Goal: Information Seeking & Learning: Learn about a topic

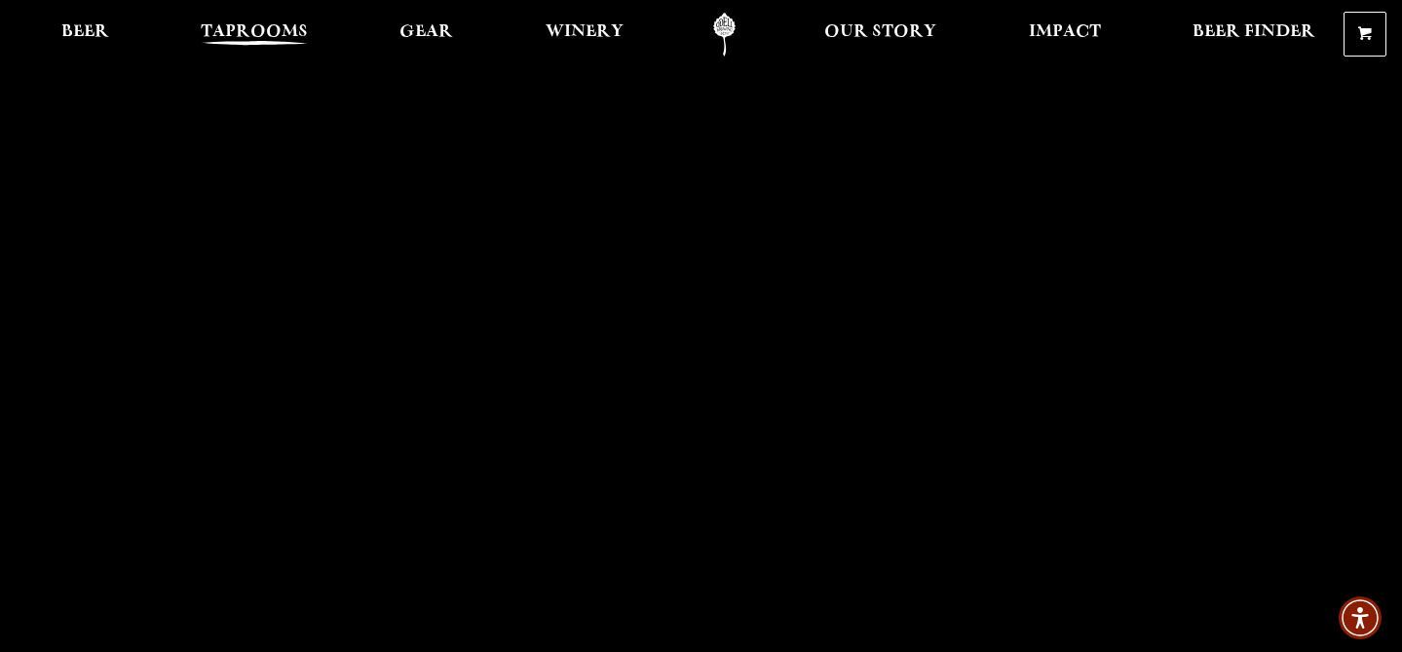
click at [240, 33] on span "Taprooms" at bounding box center [254, 32] width 107 height 16
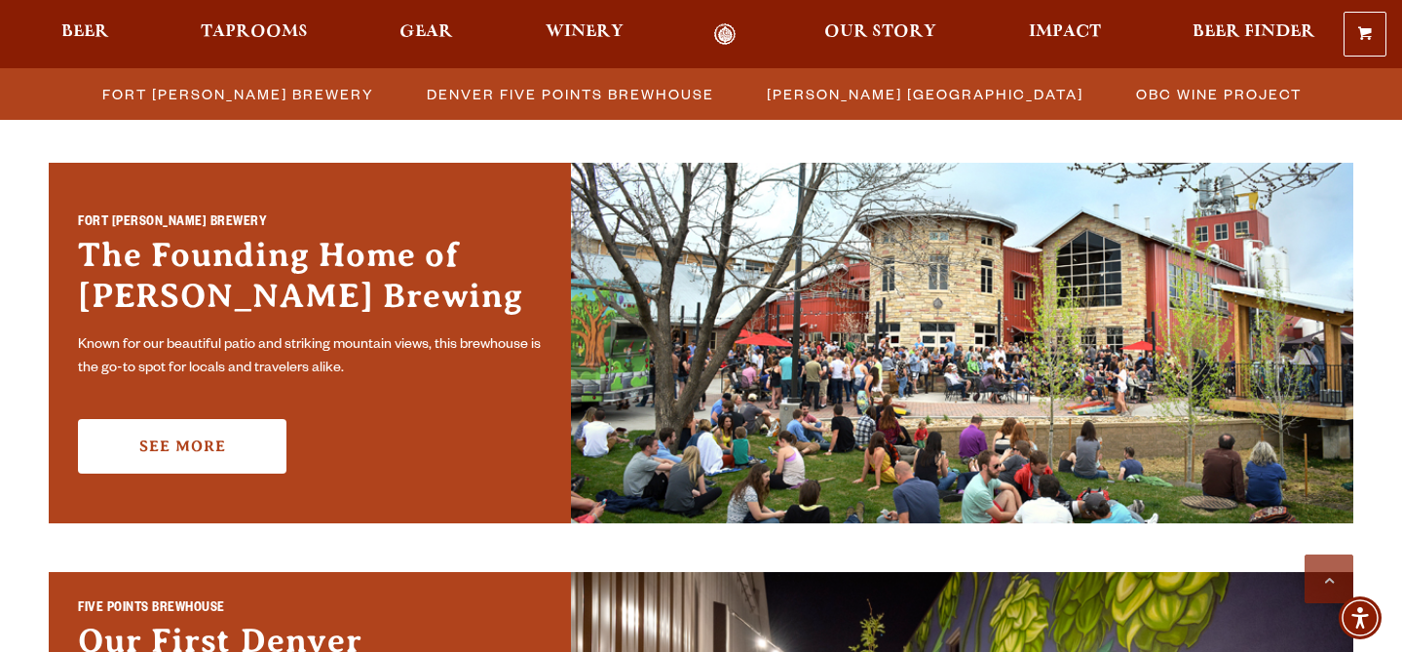
scroll to position [567, 0]
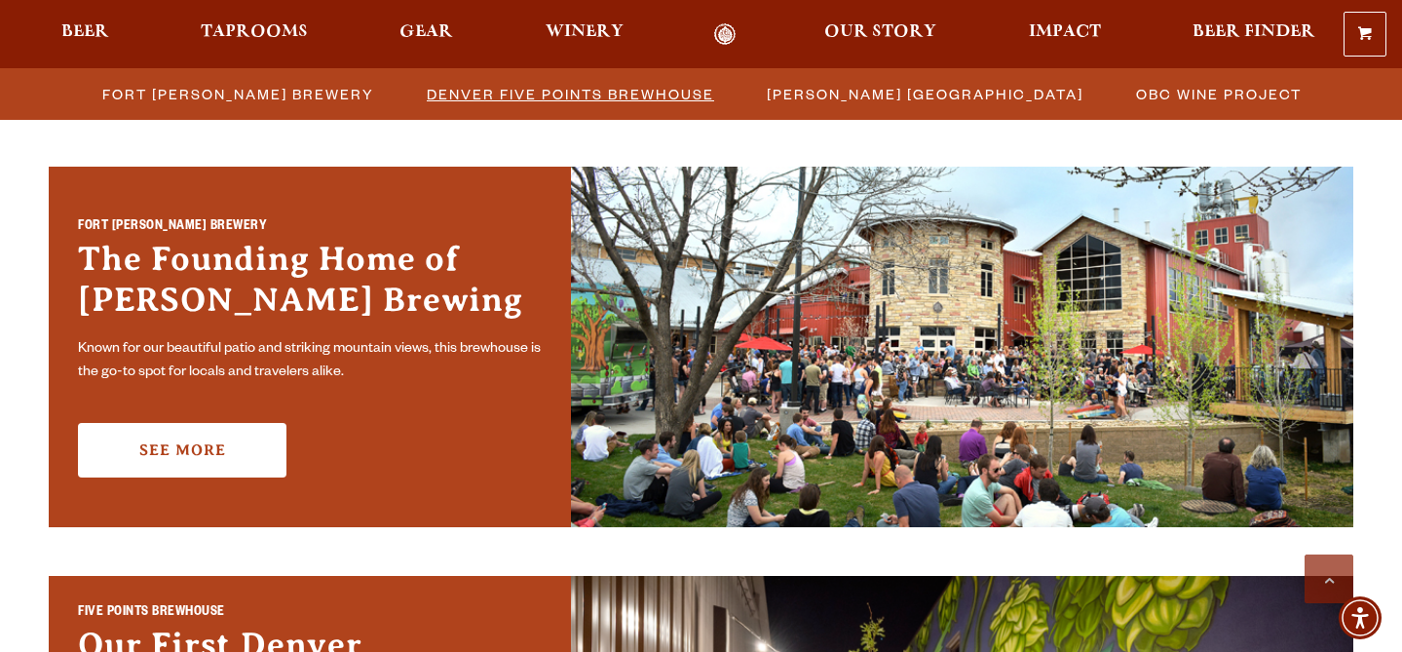
click at [447, 90] on span "Denver Five Points Brewhouse" at bounding box center [570, 94] width 287 height 28
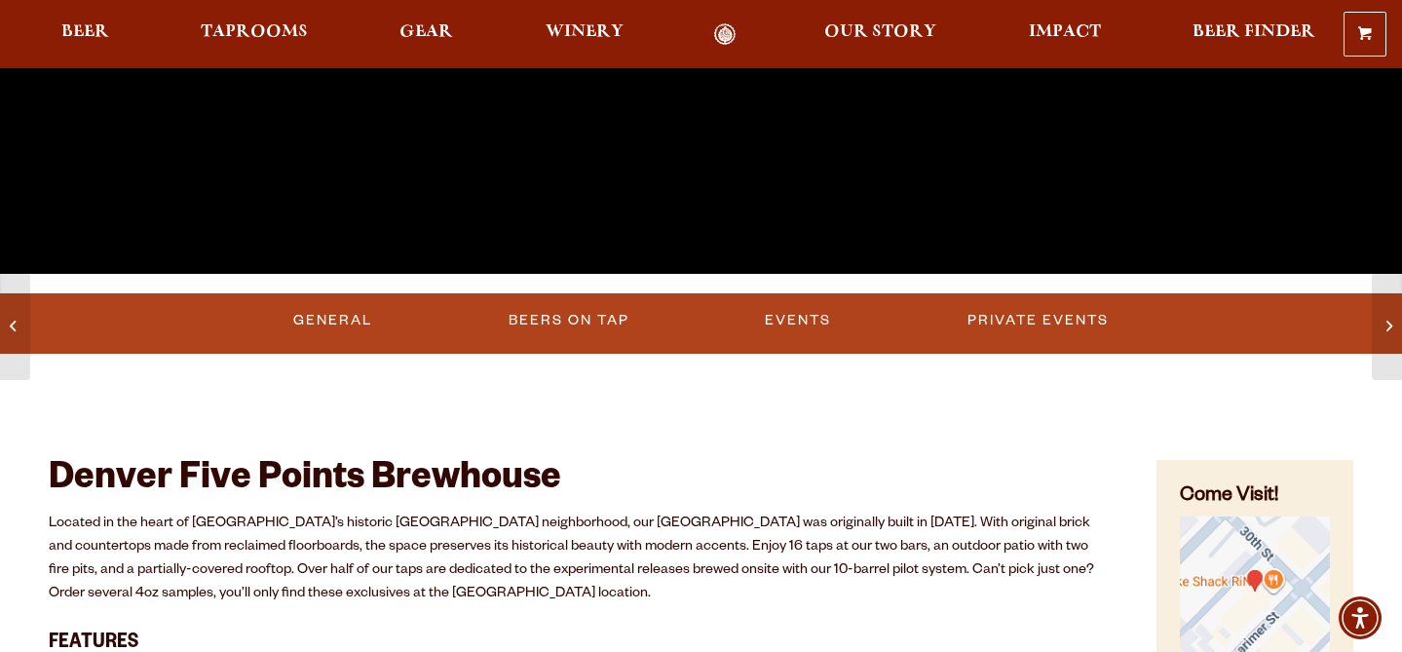
scroll to position [595, 0]
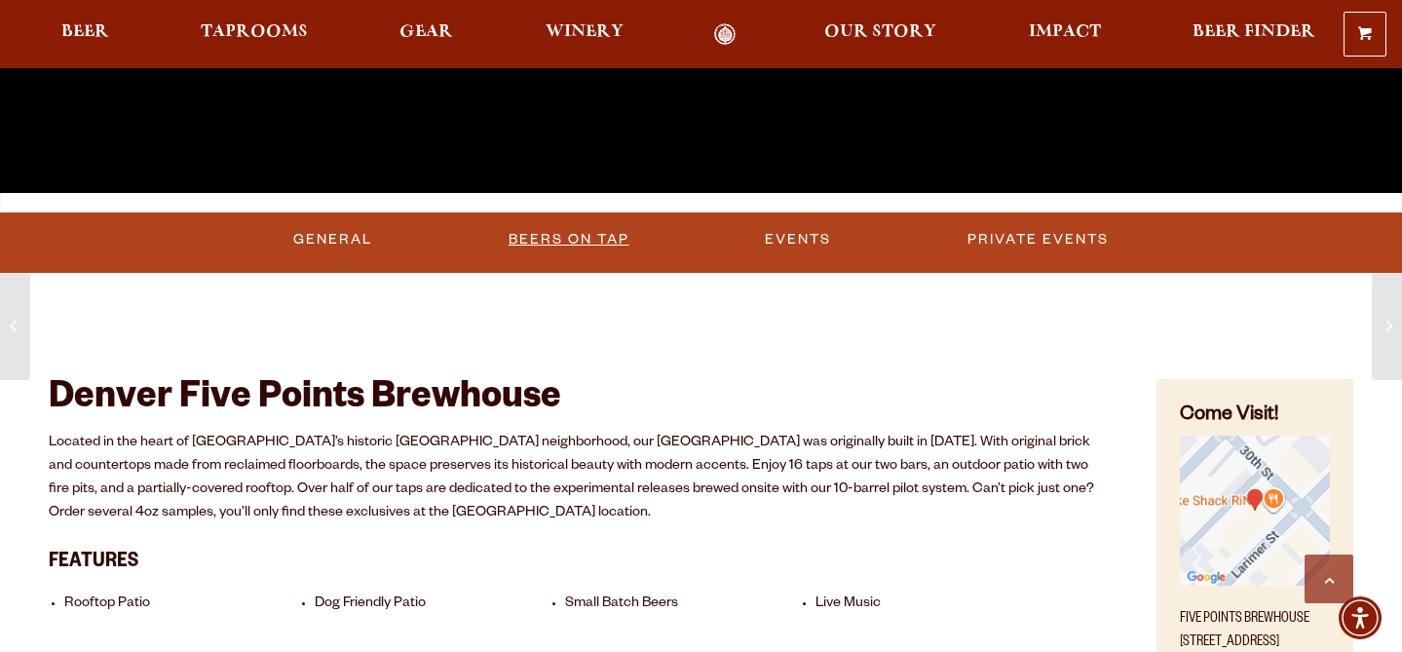
click at [575, 236] on link "Beers on Tap" at bounding box center [569, 239] width 136 height 45
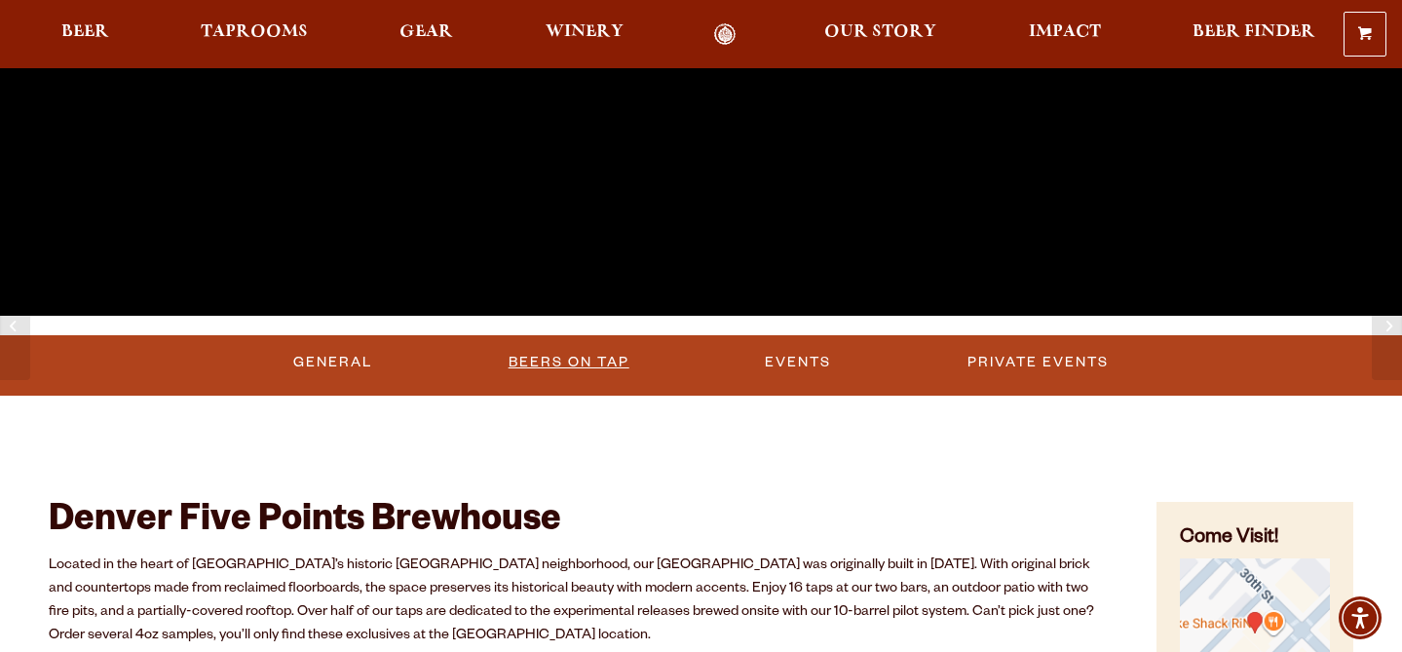
scroll to position [473, 0]
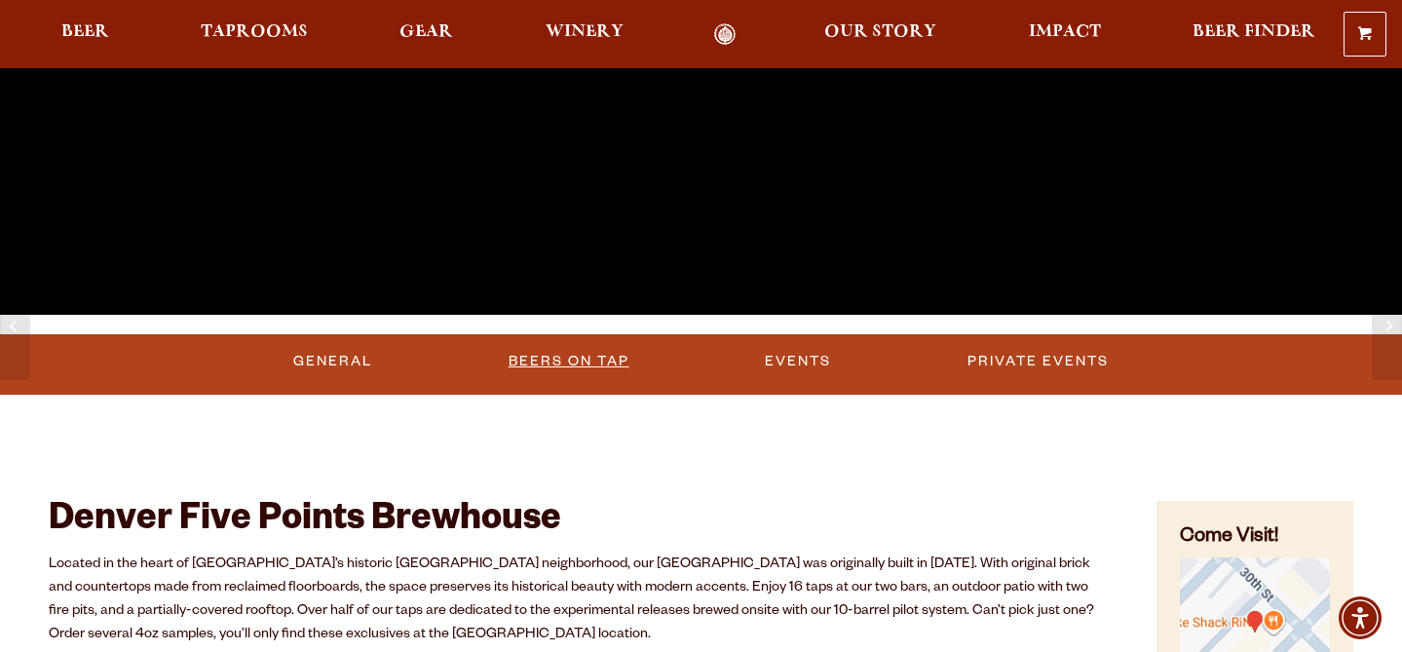
click at [583, 359] on link "Beers on Tap" at bounding box center [569, 361] width 136 height 45
click at [583, 359] on link "Beers on Tap" at bounding box center [571, 361] width 171 height 45
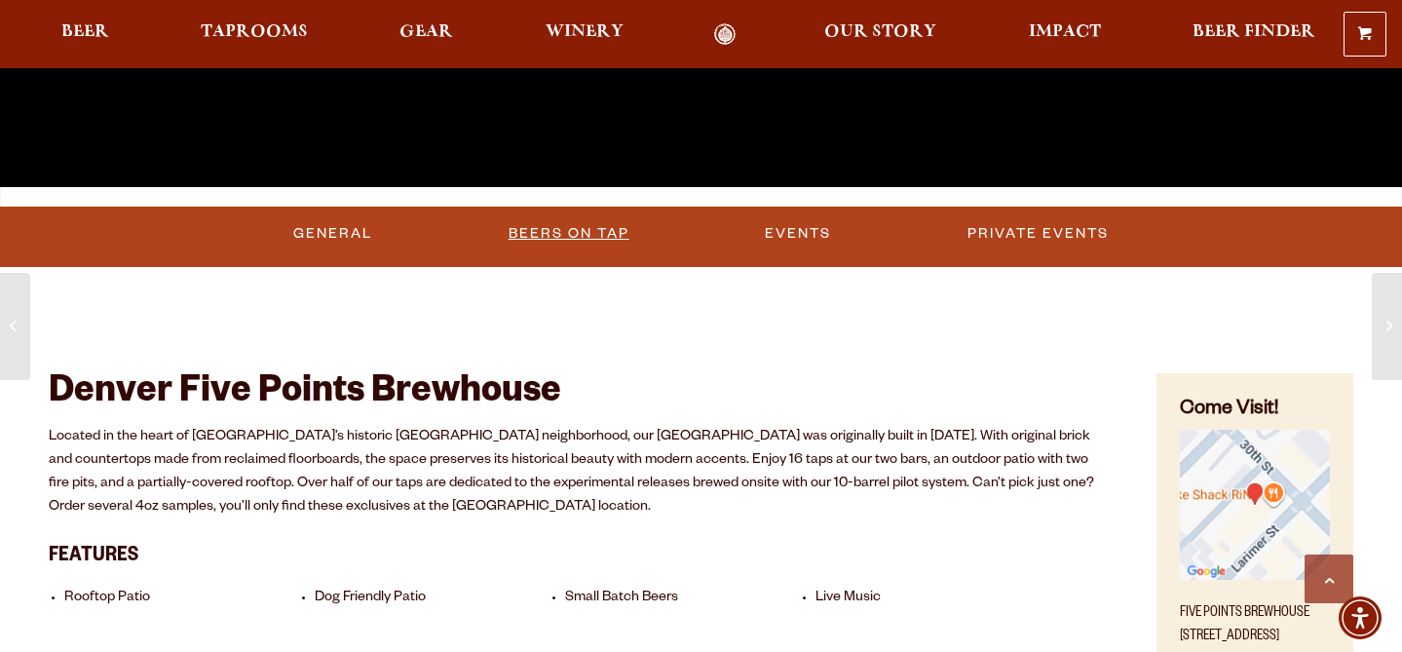
scroll to position [563, 0]
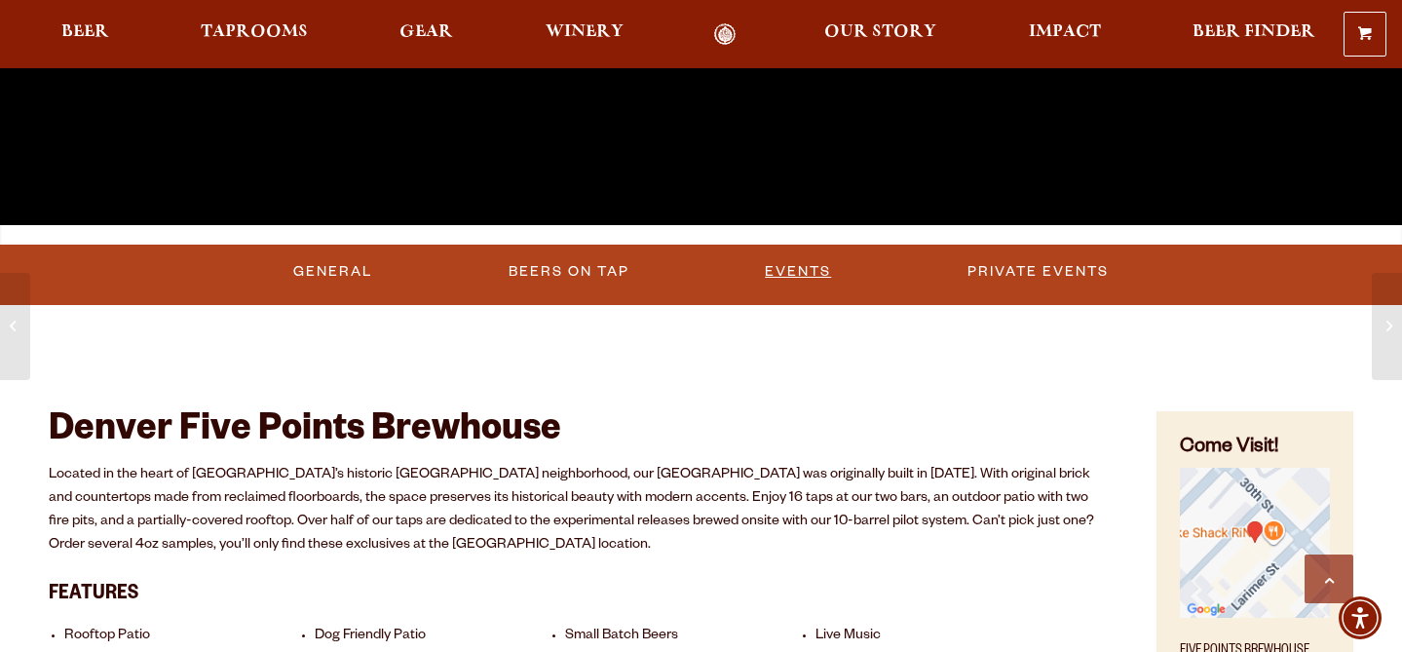
click at [799, 267] on link "Events" at bounding box center [798, 271] width 82 height 45
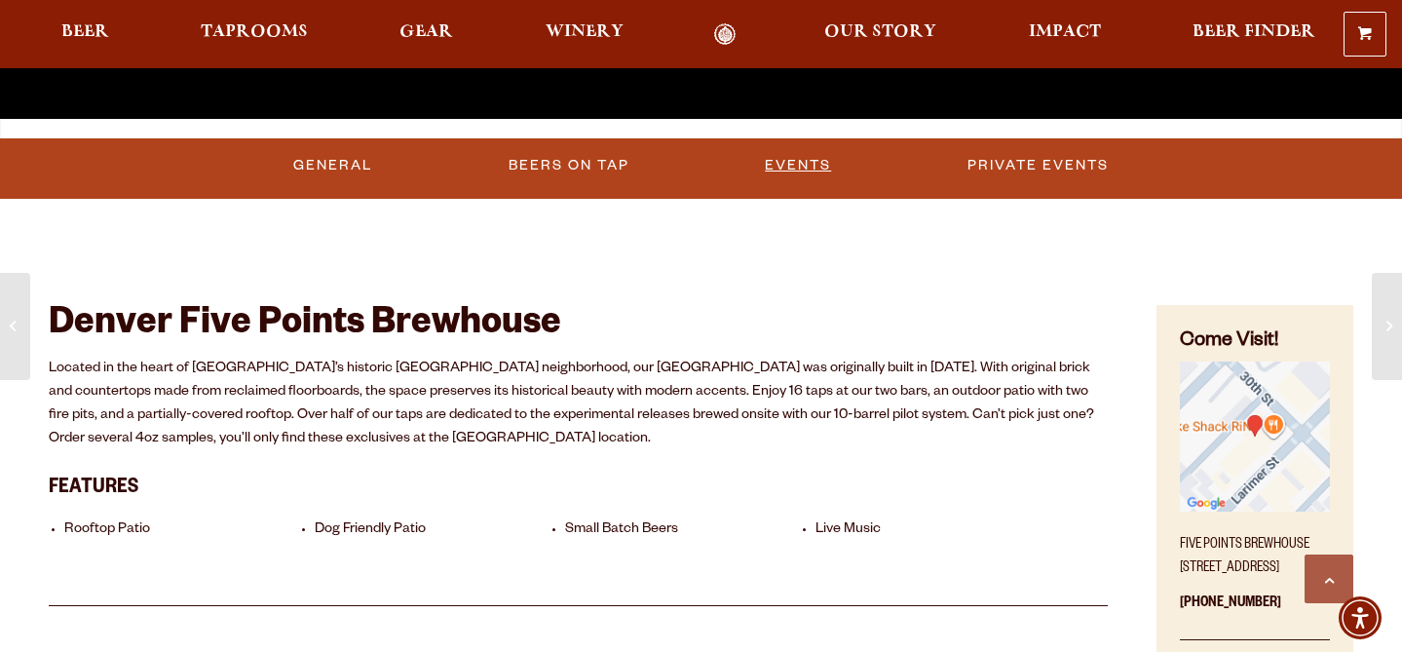
scroll to position [651, 0]
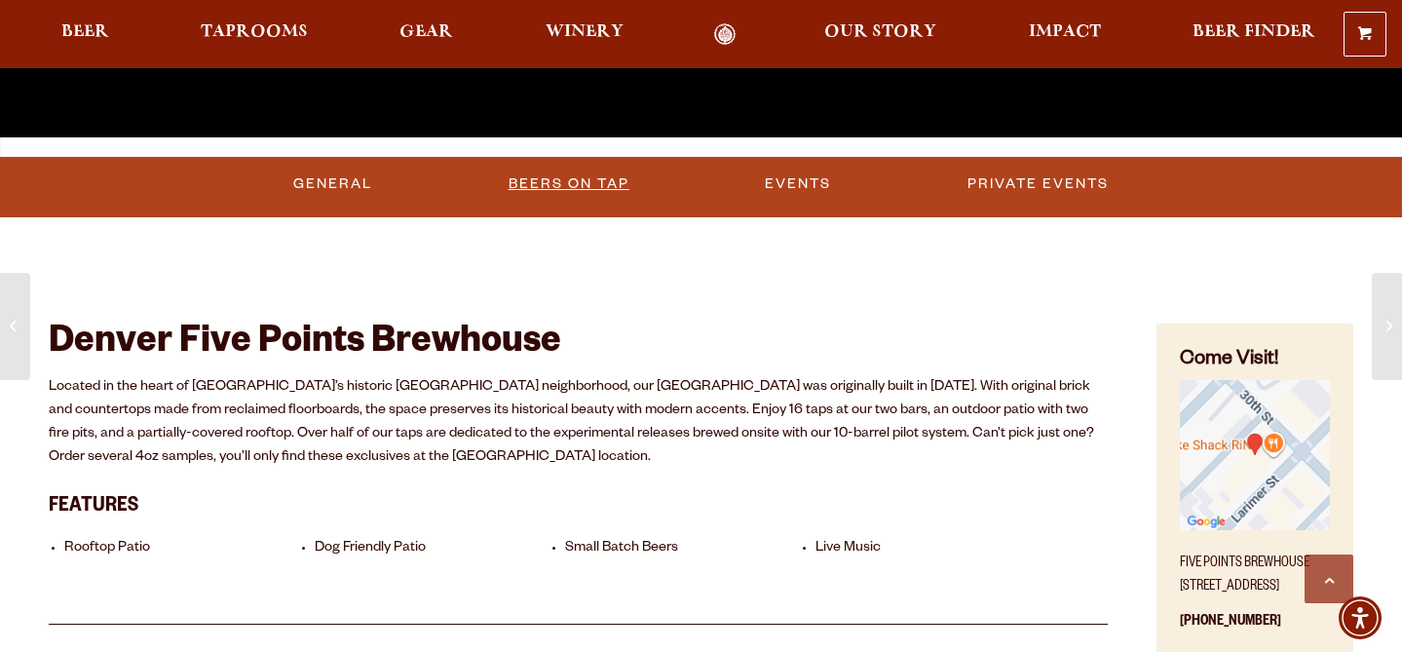
click at [524, 178] on link "Beers on Tap" at bounding box center [569, 184] width 136 height 45
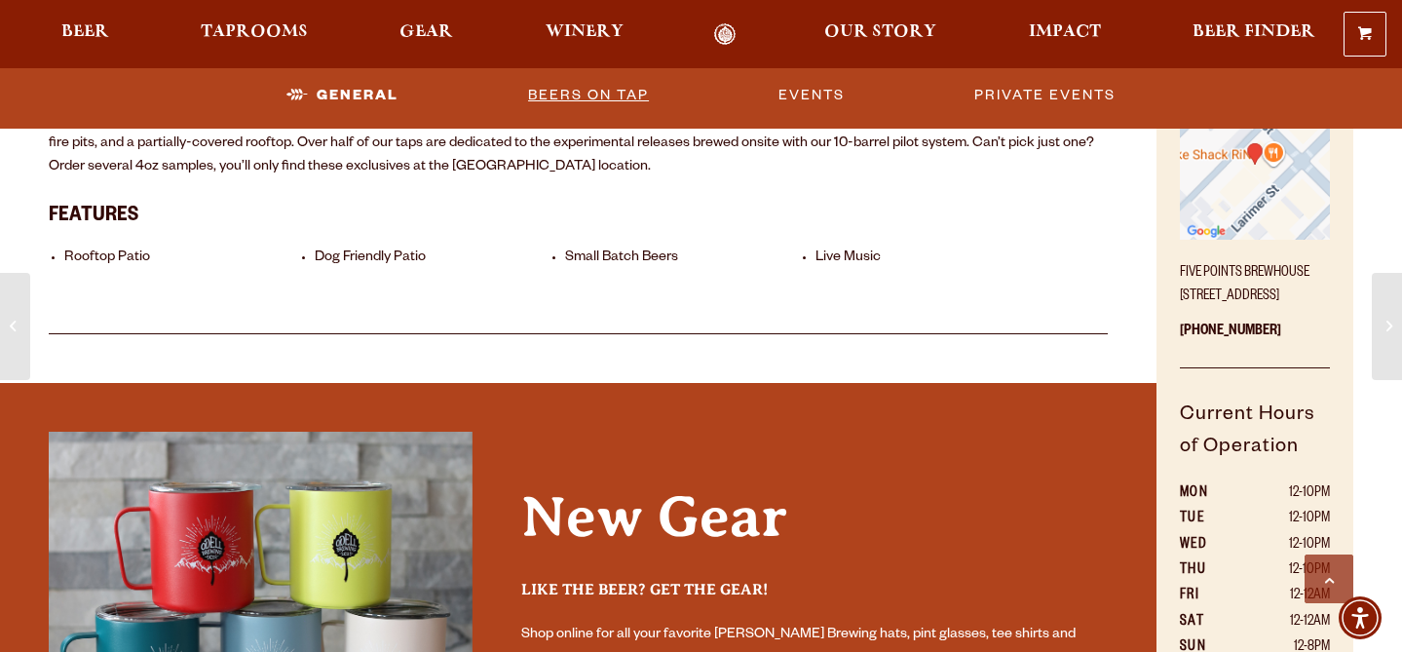
scroll to position [787, 0]
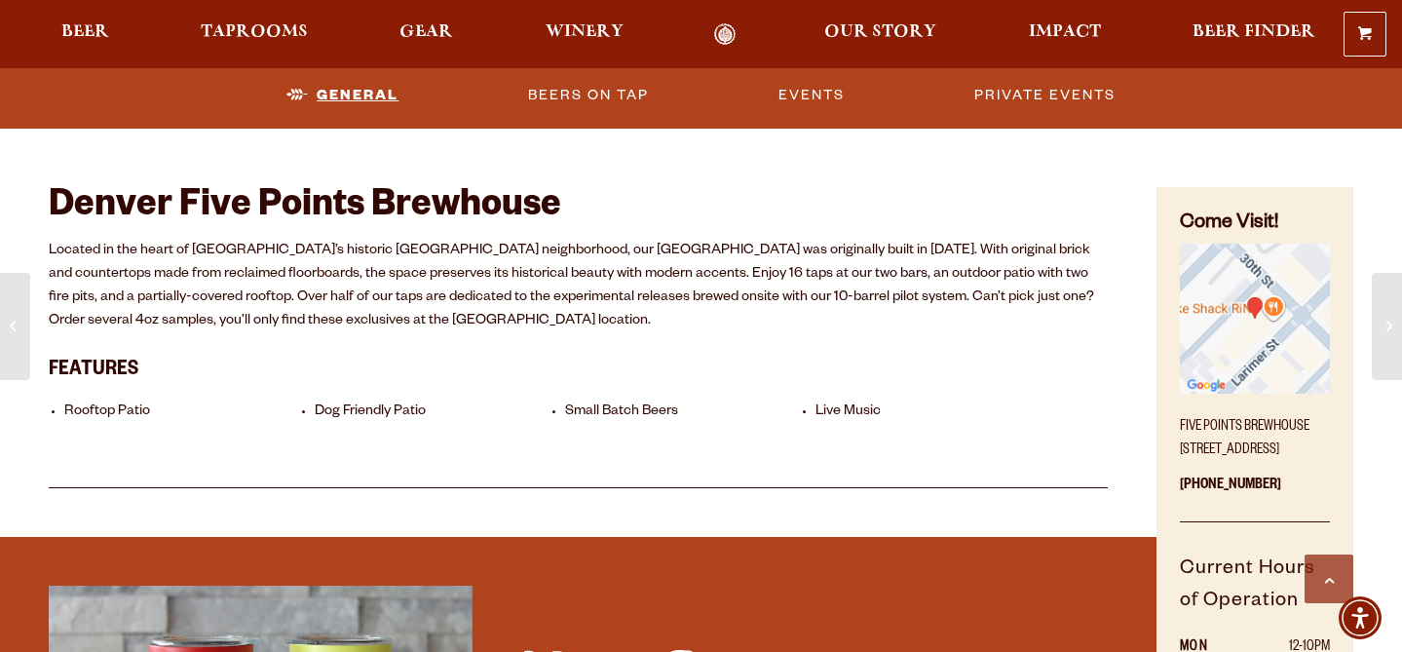
click at [373, 94] on link "General" at bounding box center [343, 95] width 128 height 45
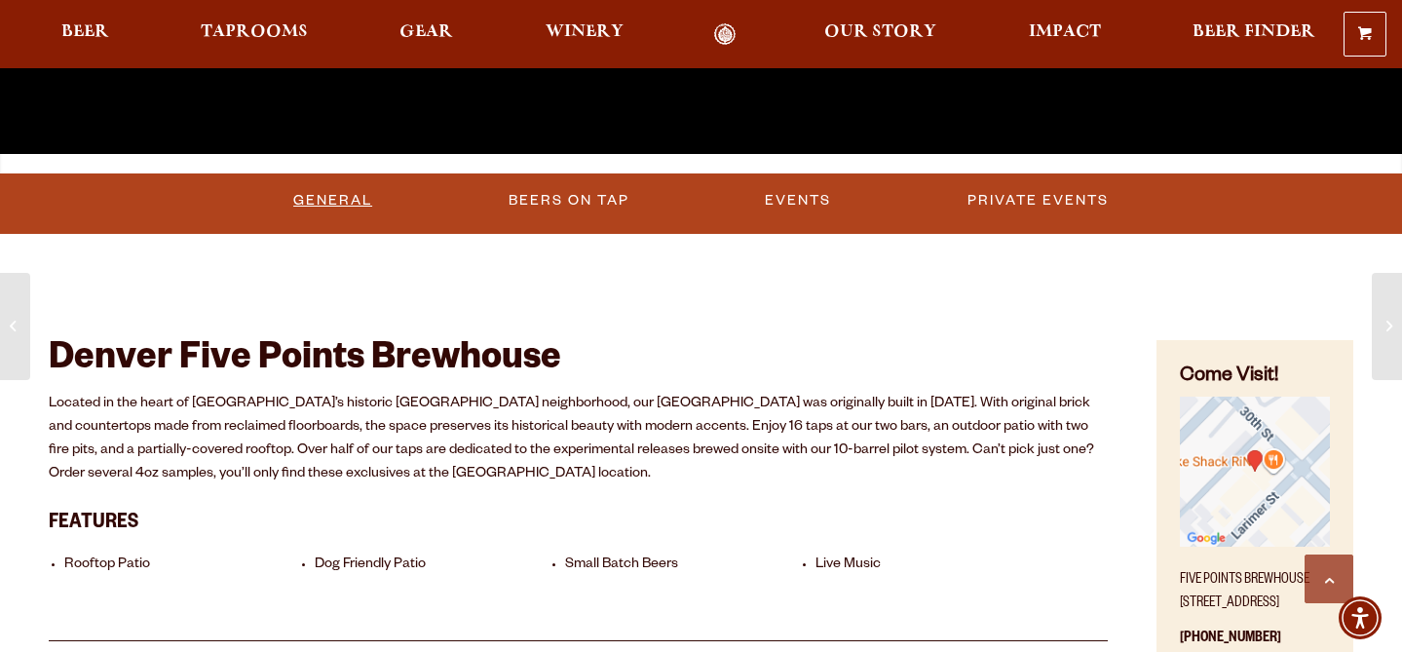
scroll to position [241, 0]
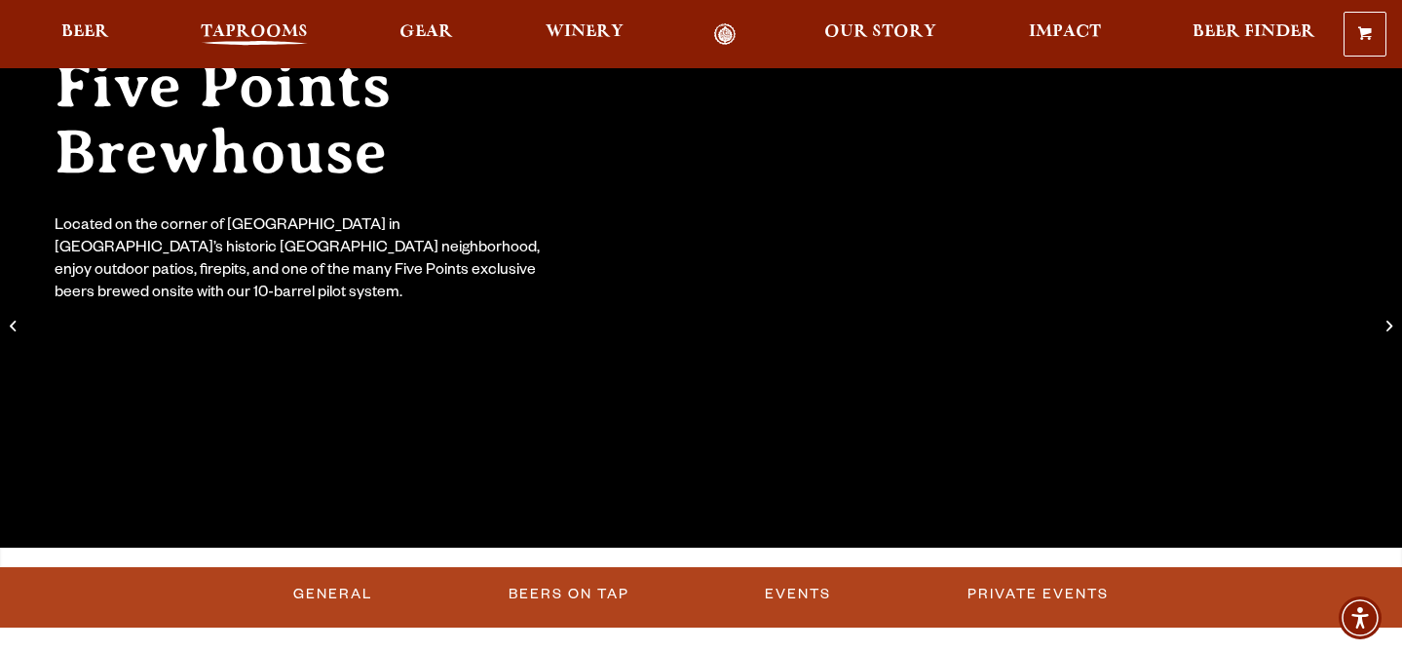
click at [259, 27] on span "Taprooms" at bounding box center [254, 32] width 107 height 16
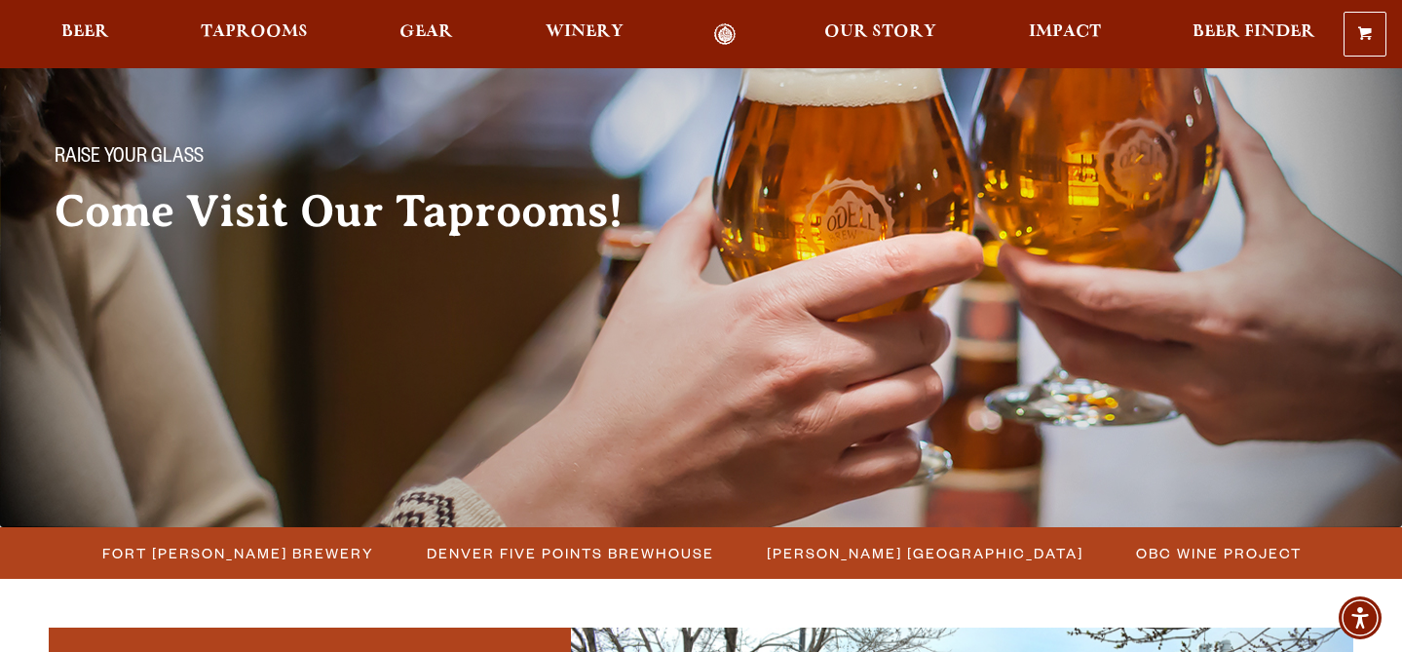
scroll to position [264, 0]
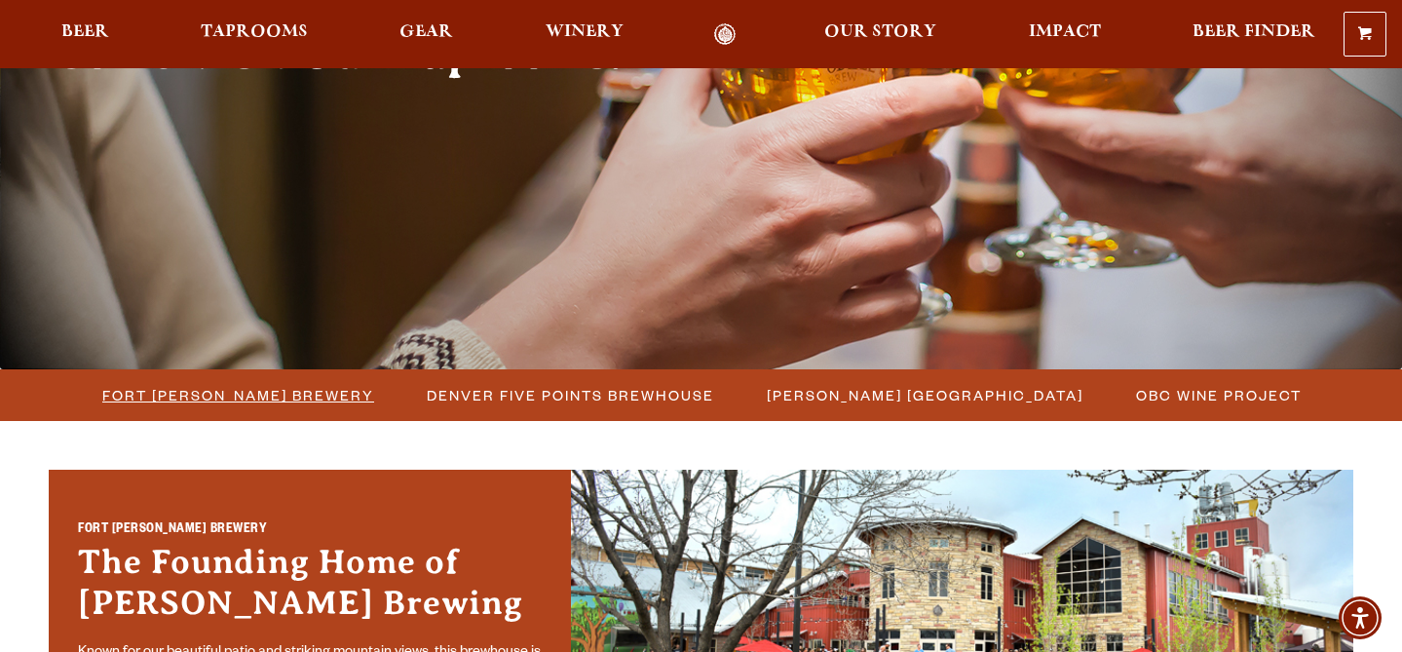
click at [327, 393] on span "Fort [PERSON_NAME] Brewery" at bounding box center [238, 395] width 272 height 28
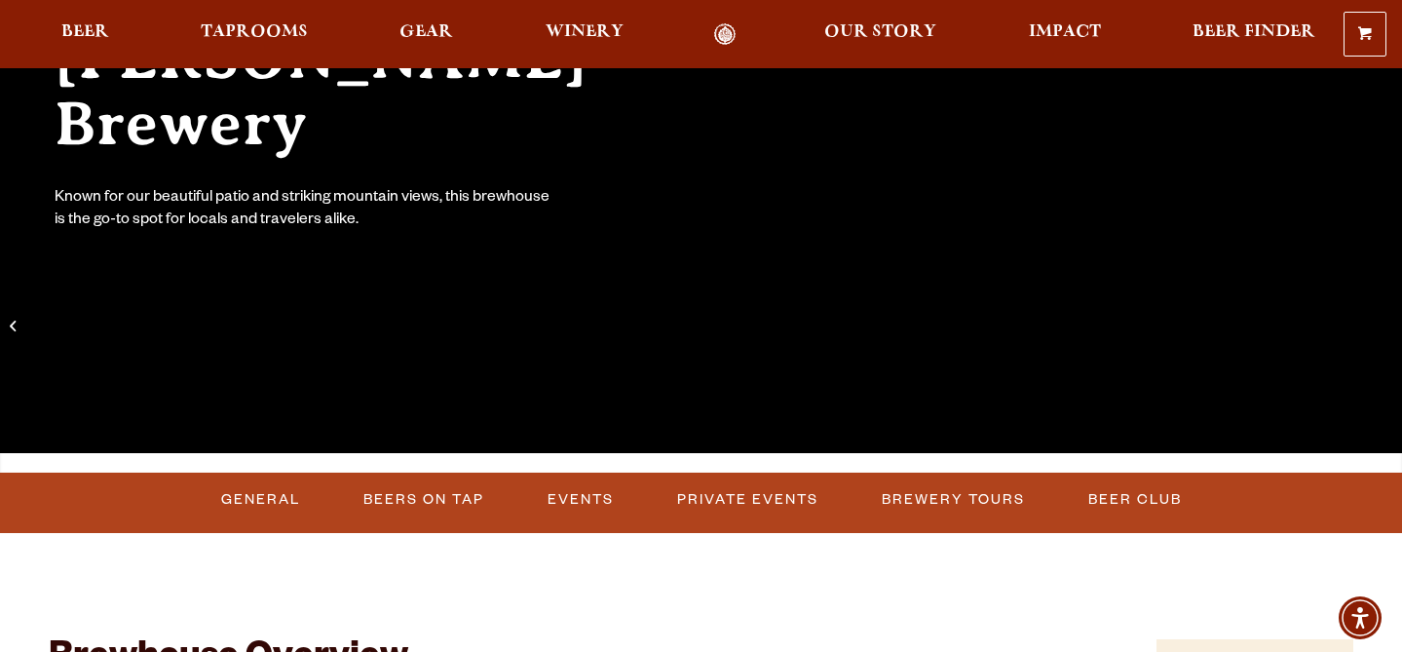
scroll to position [435, 0]
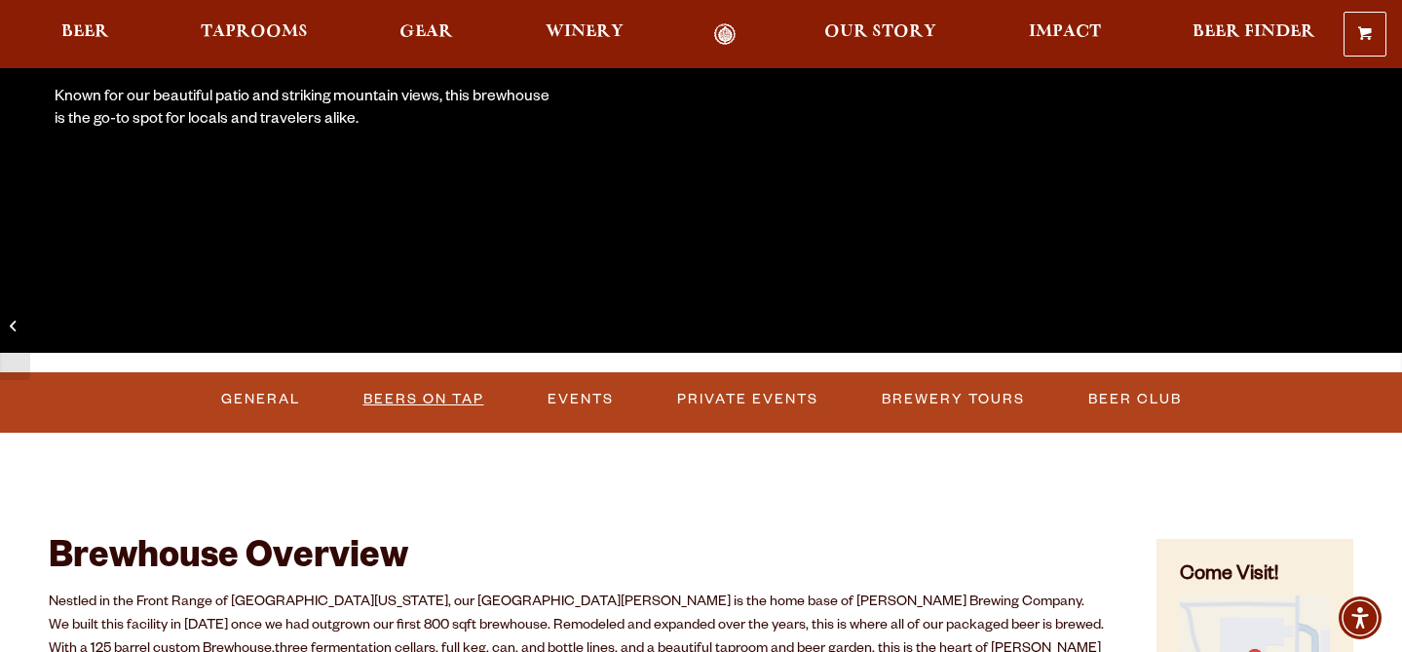
click at [415, 394] on link "Beers on Tap" at bounding box center [424, 399] width 136 height 45
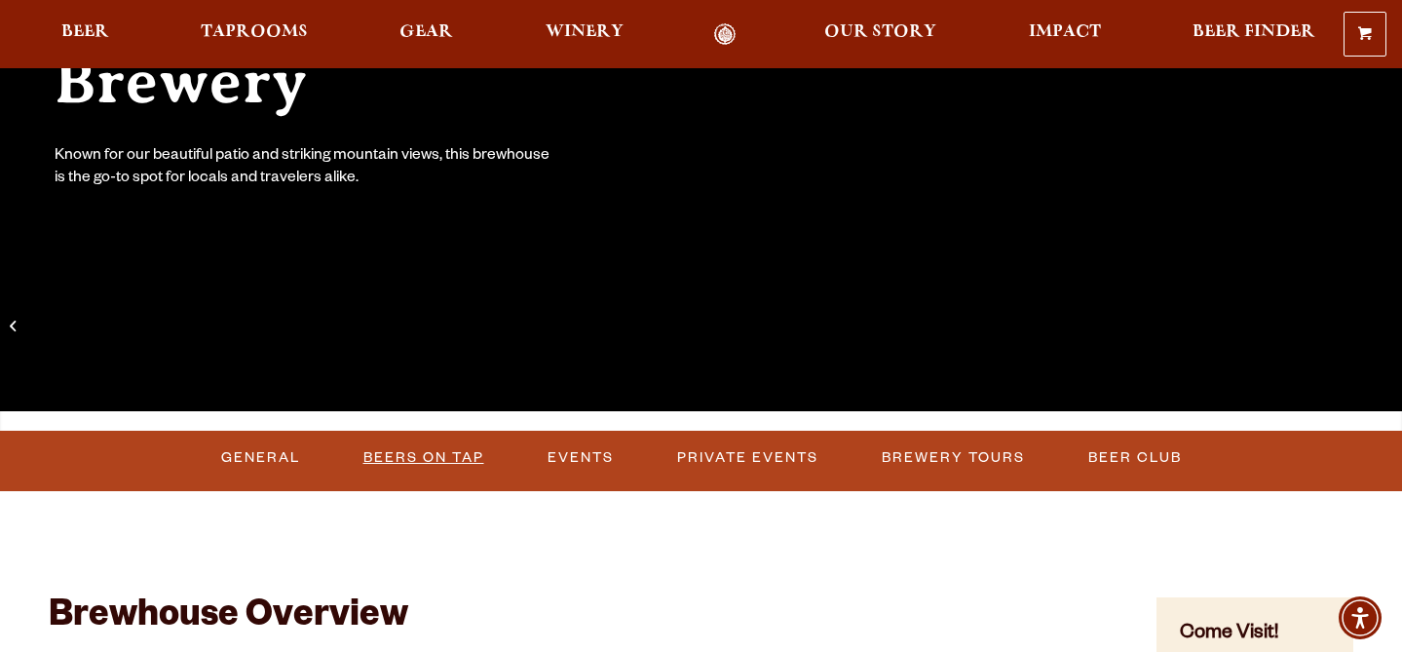
scroll to position [365, 0]
